Goal: Task Accomplishment & Management: Complete application form

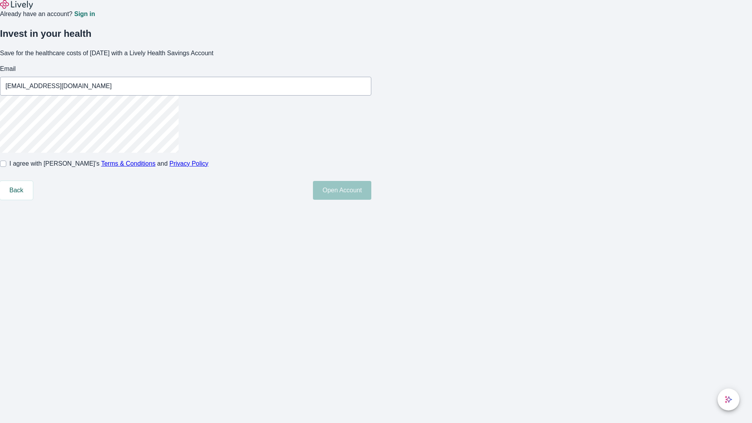
click at [6, 167] on input "I agree with Lively’s Terms & Conditions and Privacy Policy" at bounding box center [3, 164] width 6 height 6
checkbox input "true"
click at [371, 200] on button "Open Account" at bounding box center [342, 190] width 58 height 19
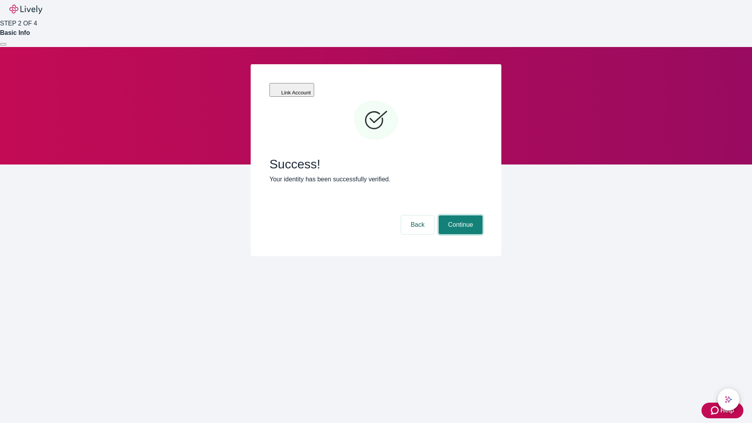
click at [459, 215] on button "Continue" at bounding box center [461, 224] width 44 height 19
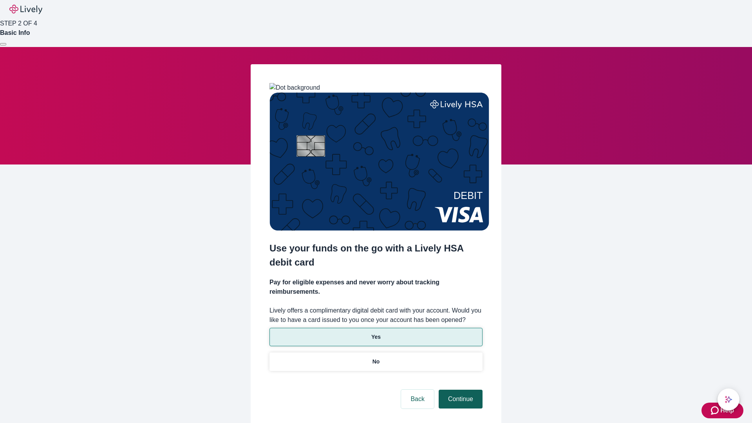
click at [376, 333] on p "Yes" at bounding box center [375, 337] width 9 height 8
click at [459, 390] on button "Continue" at bounding box center [461, 399] width 44 height 19
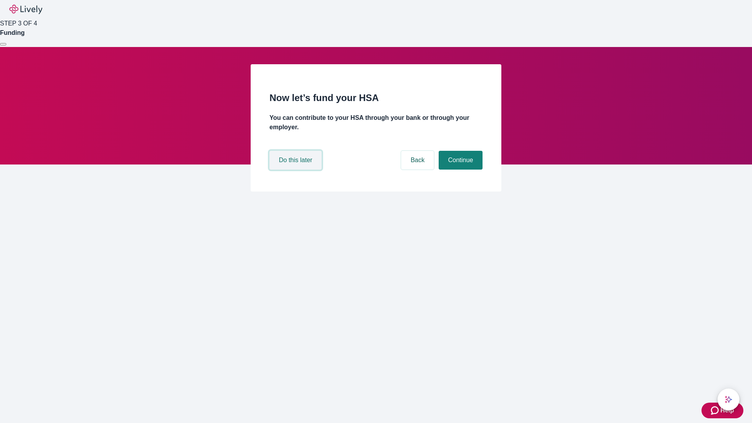
click at [296, 170] on button "Do this later" at bounding box center [295, 160] width 52 height 19
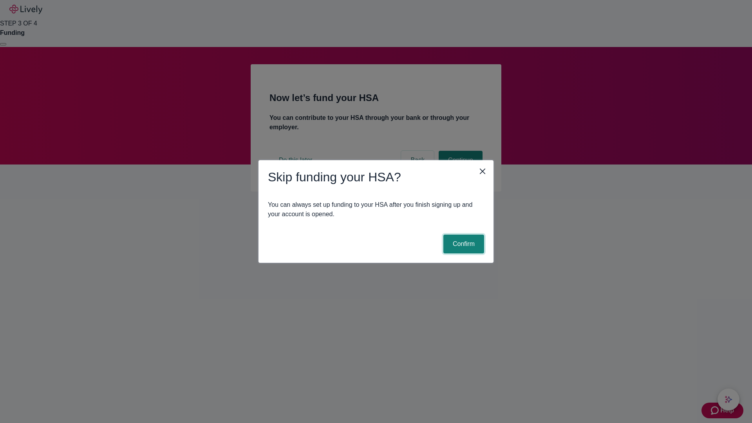
click at [463, 244] on button "Confirm" at bounding box center [463, 244] width 41 height 19
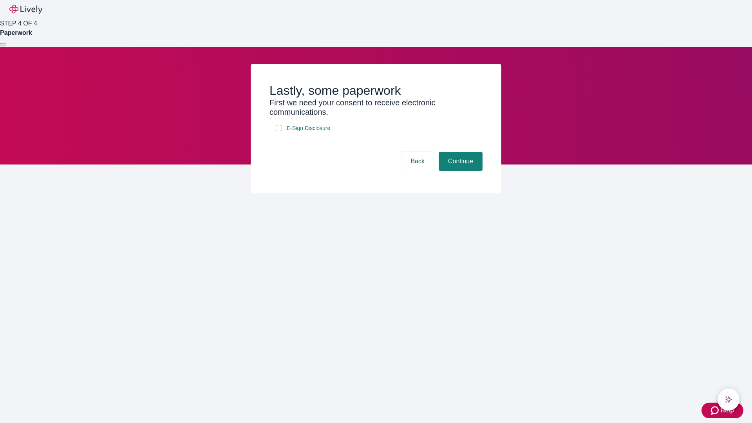
click at [279, 131] on input "E-Sign Disclosure" at bounding box center [279, 128] width 6 height 6
checkbox input "true"
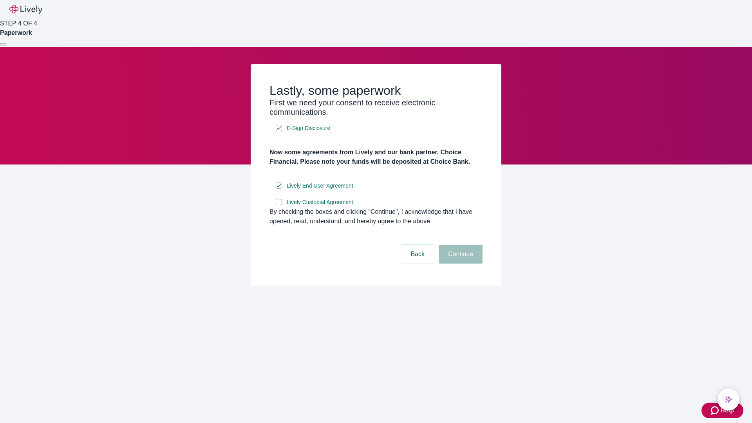
click at [279, 205] on input "Lively Custodial Agreement" at bounding box center [279, 202] width 6 height 6
checkbox input "true"
click at [459, 264] on button "Continue" at bounding box center [461, 254] width 44 height 19
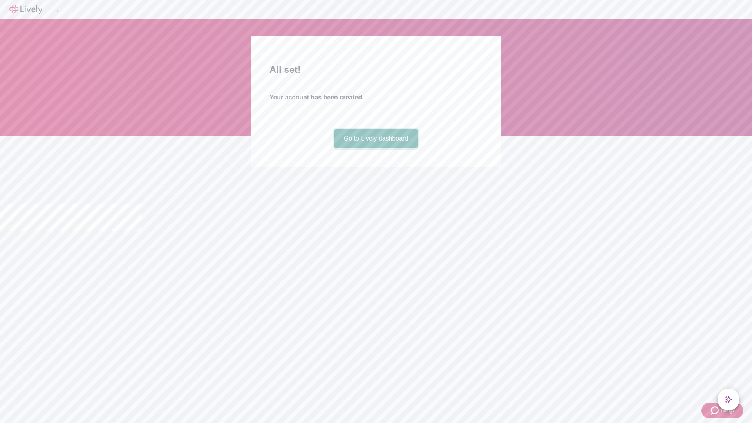
click at [376, 148] on link "Go to Lively dashboard" at bounding box center [375, 138] width 83 height 19
